Goal: Communication & Community: Ask a question

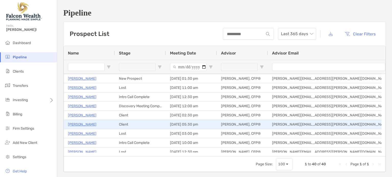
scroll to position [46, 0]
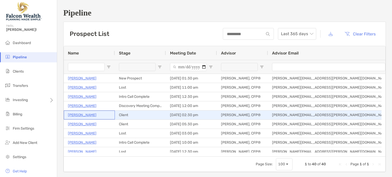
click at [89, 116] on p "Mary Farinacci" at bounding box center [82, 115] width 29 height 6
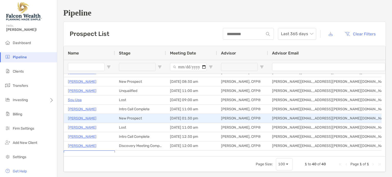
scroll to position [5, 0]
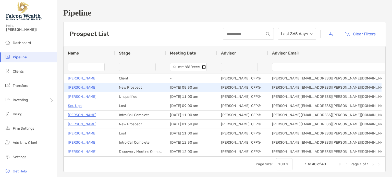
click at [84, 87] on p "[PERSON_NAME]" at bounding box center [82, 88] width 29 height 6
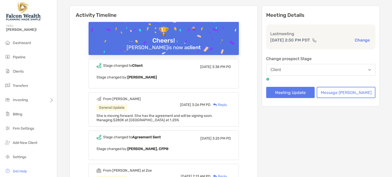
scroll to position [59, 0]
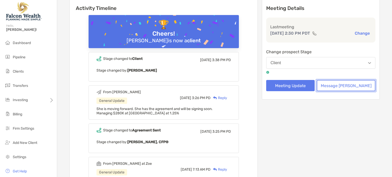
click at [341, 86] on button "Message Zoe" at bounding box center [346, 85] width 59 height 11
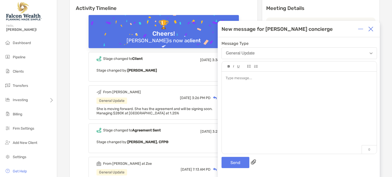
click at [370, 30] on img at bounding box center [370, 29] width 5 height 5
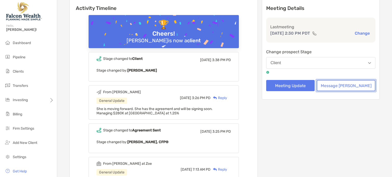
click at [339, 85] on button "Message Zoe" at bounding box center [346, 85] width 59 height 11
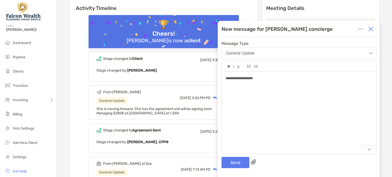
click at [230, 78] on span "**********" at bounding box center [239, 79] width 27 height 4
click at [273, 80] on div "**********" at bounding box center [299, 78] width 147 height 5
click at [235, 161] on button "Send" at bounding box center [236, 162] width 28 height 11
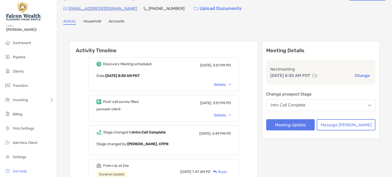
scroll to position [18, 0]
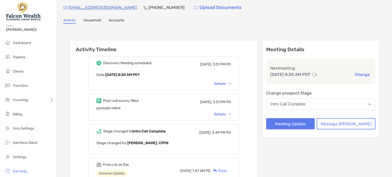
click at [306, 106] on div "Intro Call Complete" at bounding box center [288, 104] width 35 height 5
